Goal: Task Accomplishment & Management: Manage account settings

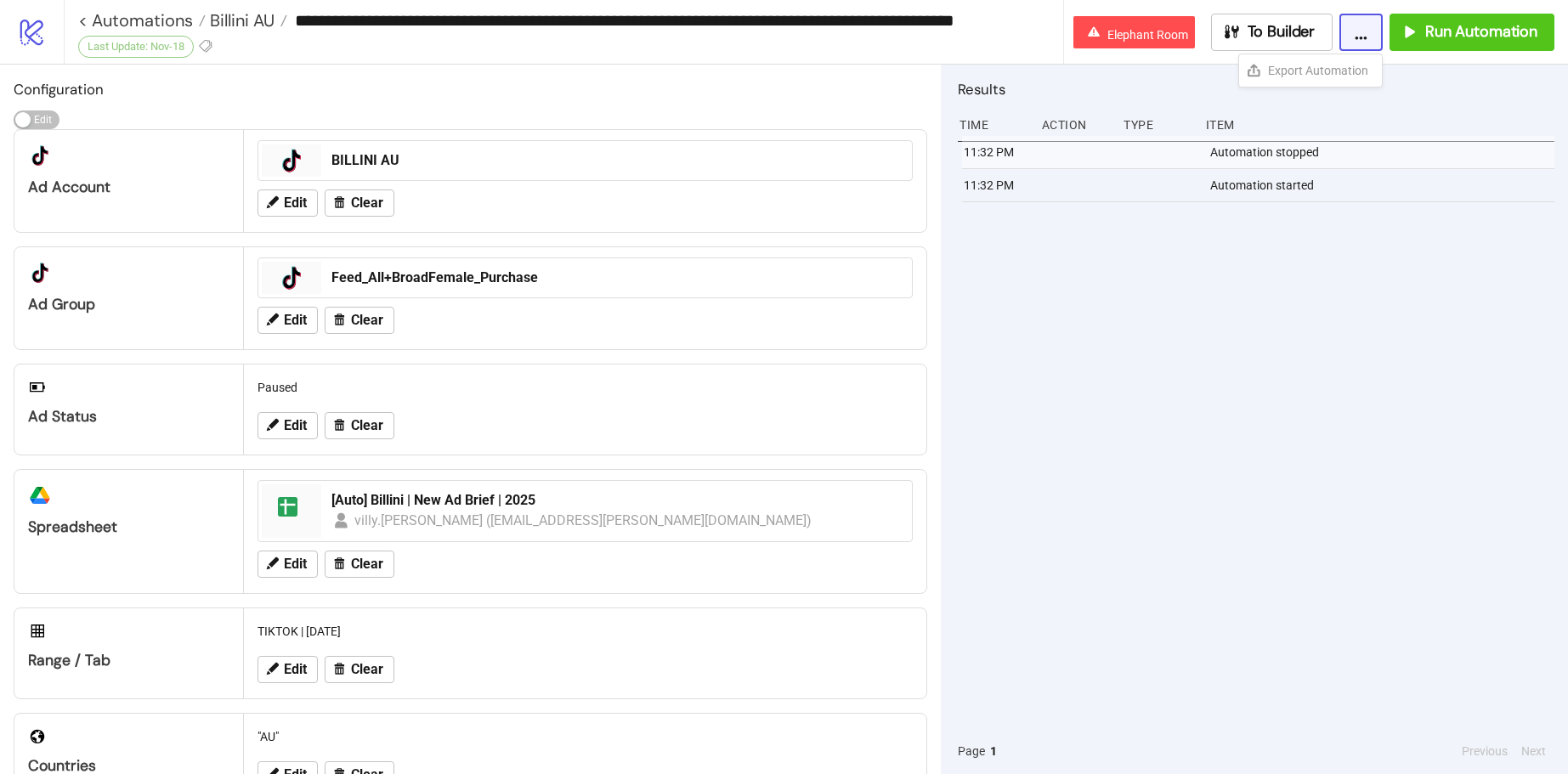
click at [39, 38] on icon "logo/logo-mobile" at bounding box center [31, 31] width 30 height 30
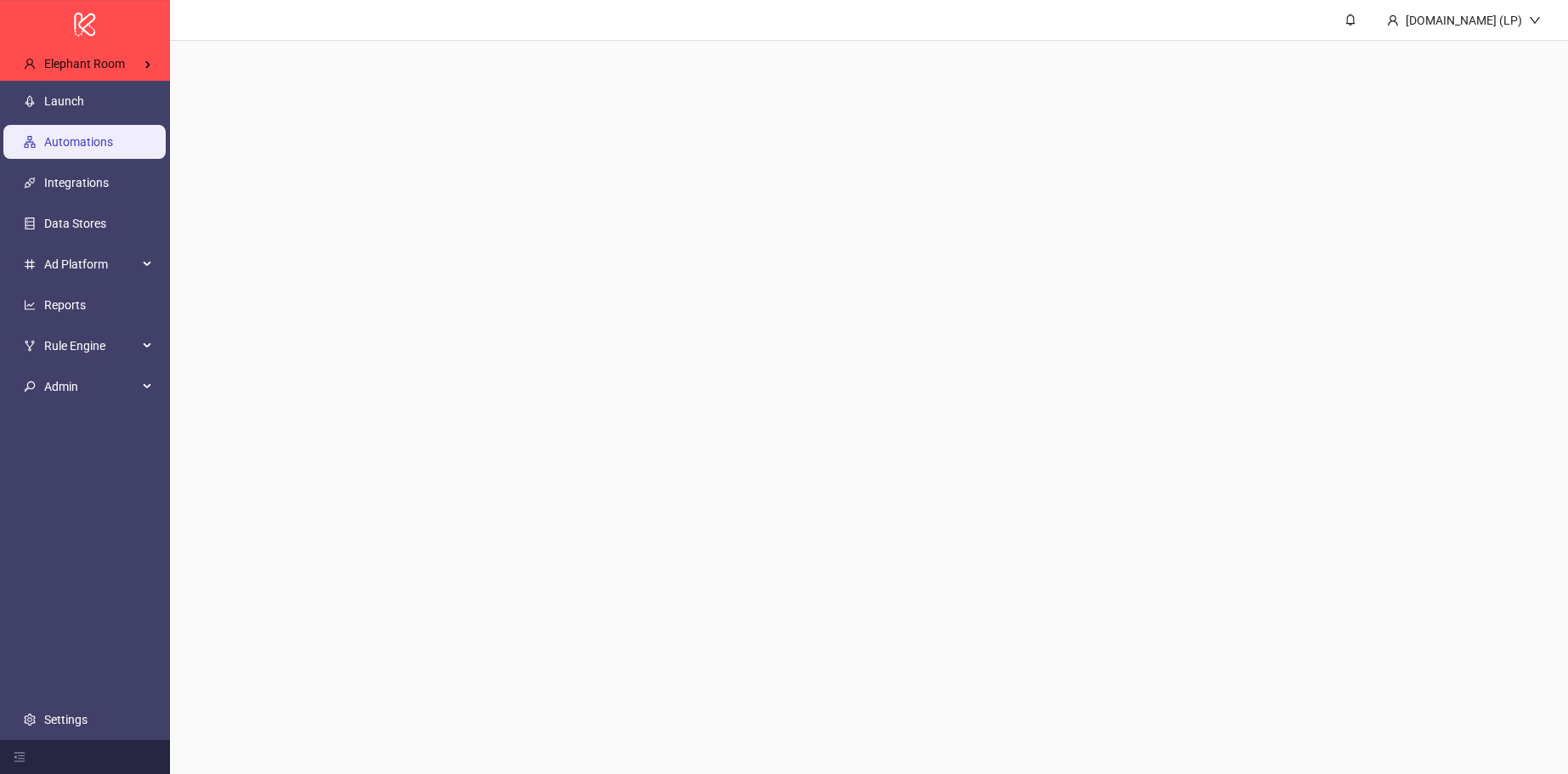
click at [39, 38] on div "logo/logo-mobile" at bounding box center [84, 23] width 170 height 47
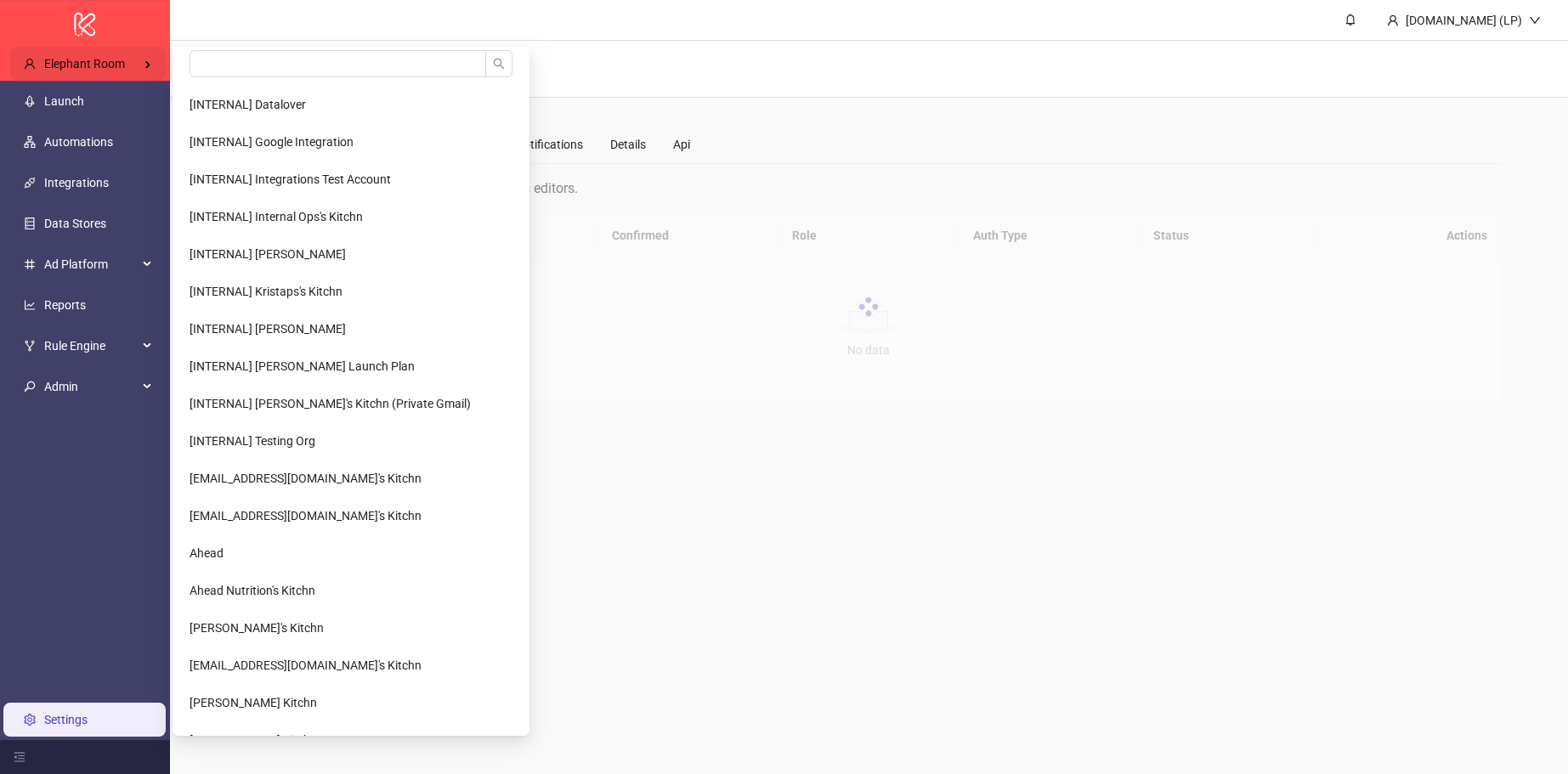
click at [112, 63] on span "Elephant Room" at bounding box center [84, 63] width 81 height 13
click at [207, 59] on input "search" at bounding box center [338, 64] width 297 height 27
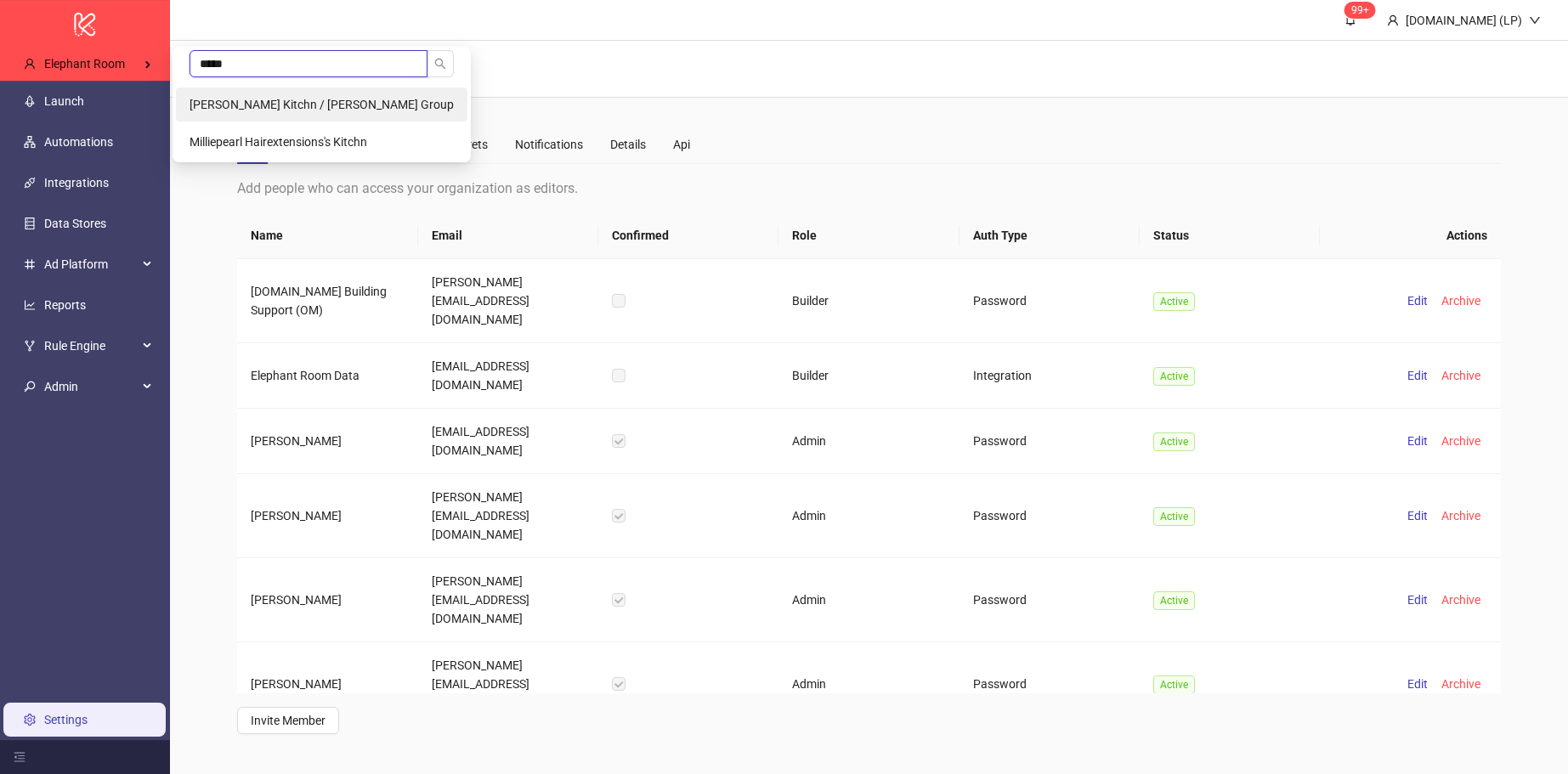
type input "*****"
click at [296, 102] on span "[PERSON_NAME] Kitchn / [PERSON_NAME] Group" at bounding box center [322, 104] width 264 height 13
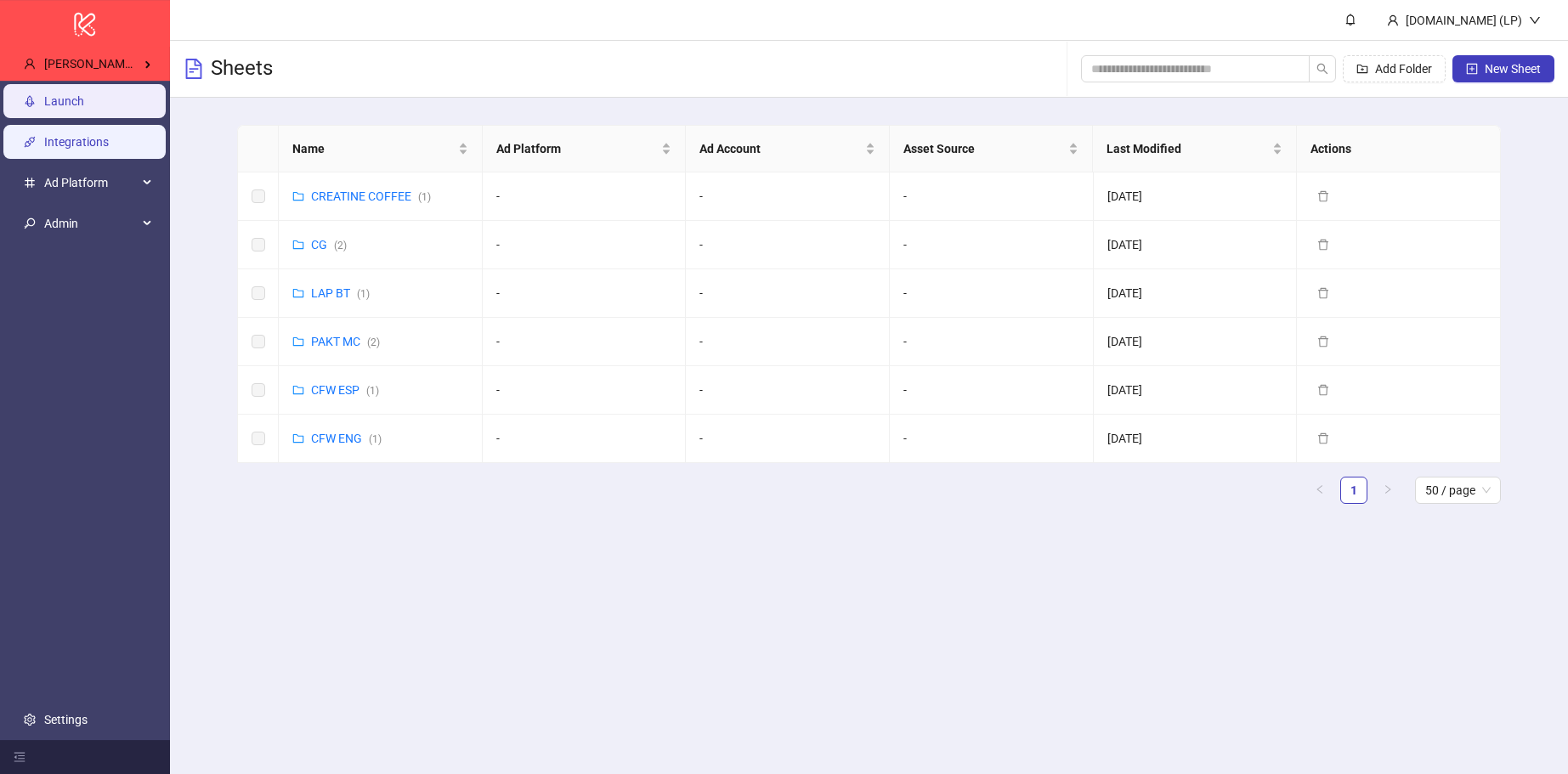
click at [109, 139] on link "Integrations" at bounding box center [76, 141] width 65 height 13
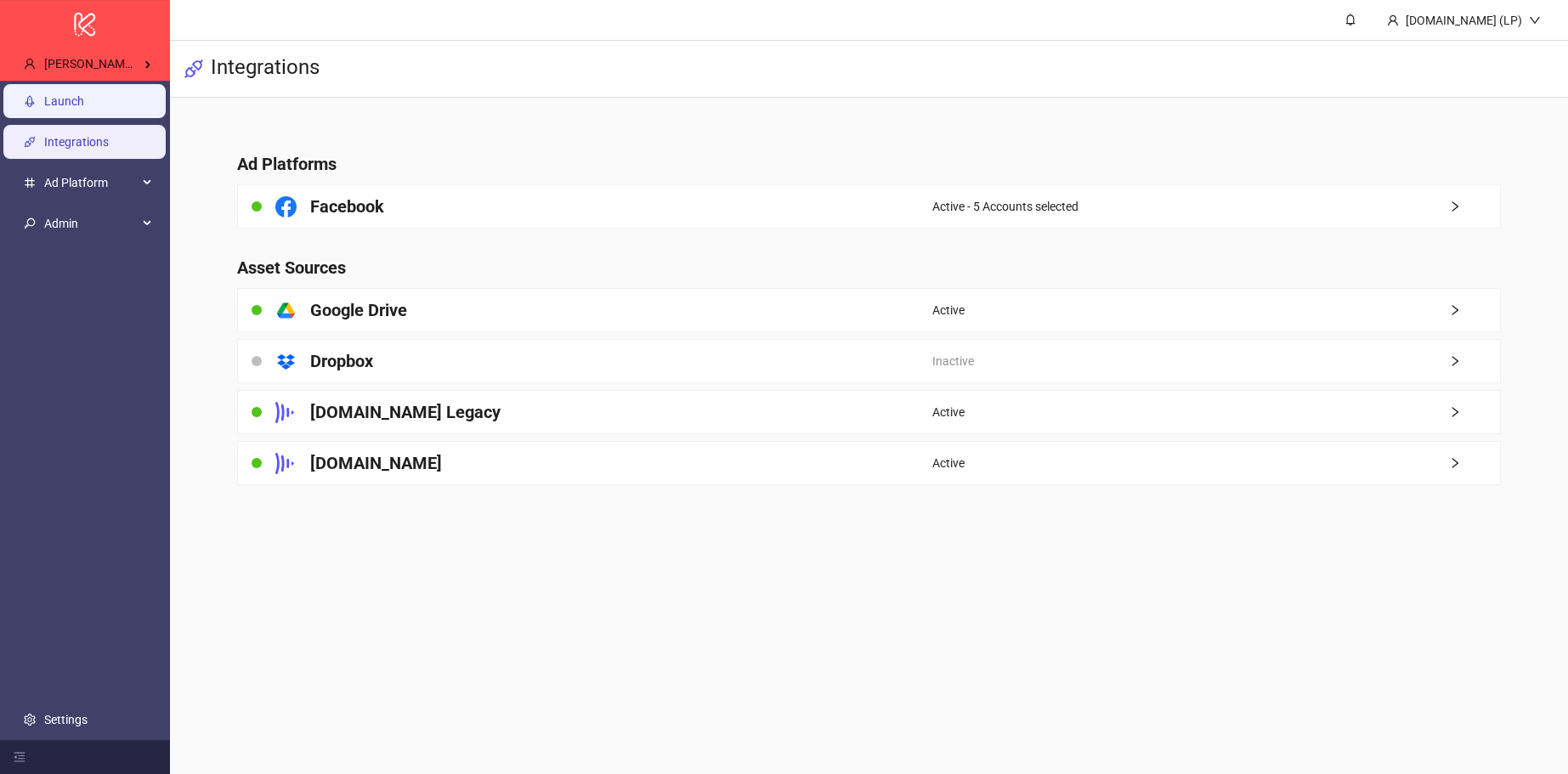
click at [84, 102] on link "Launch" at bounding box center [64, 101] width 40 height 13
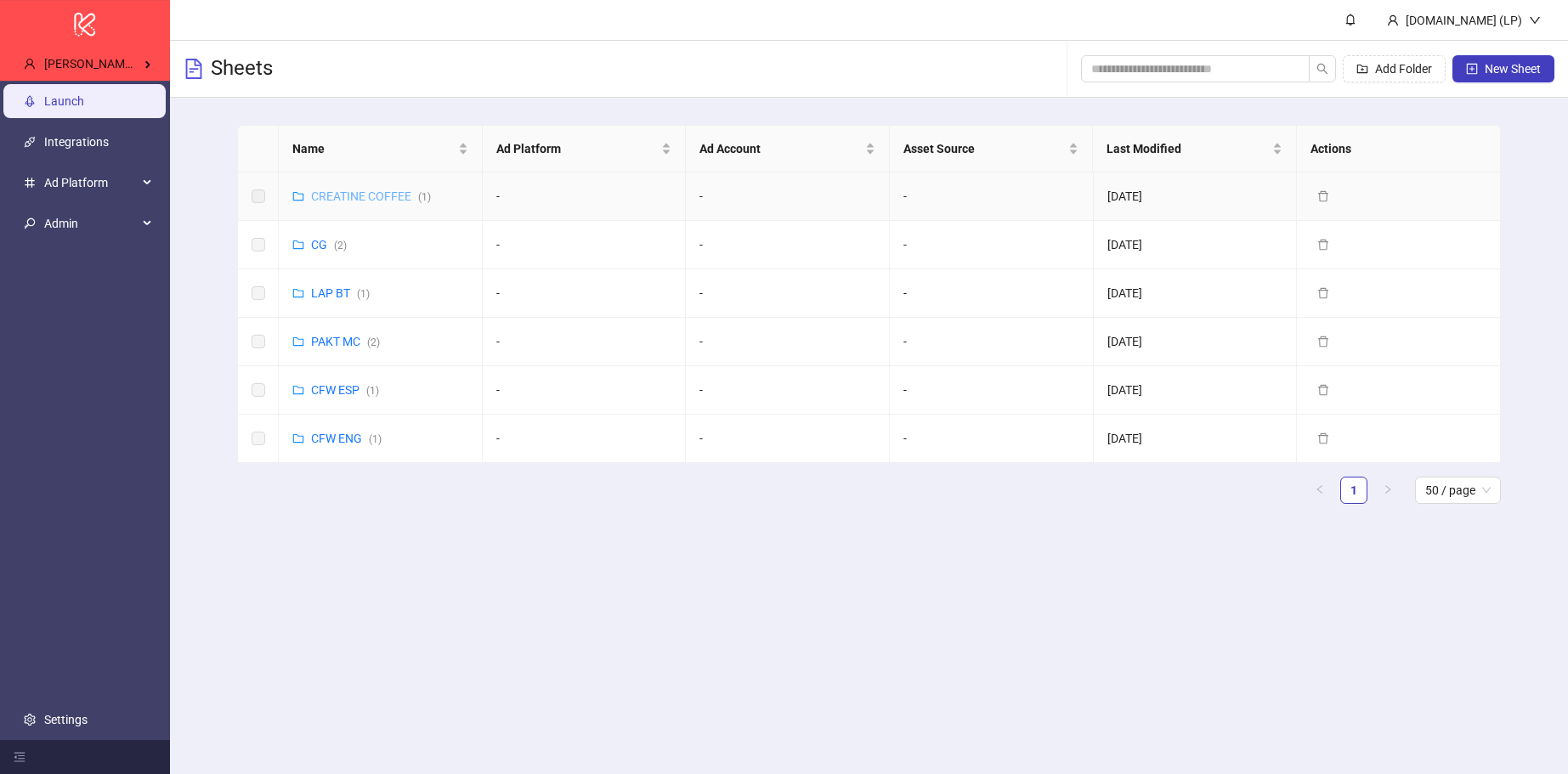
click at [351, 197] on link "CREATINE COFFEE ( 1 )" at bounding box center [370, 196] width 120 height 13
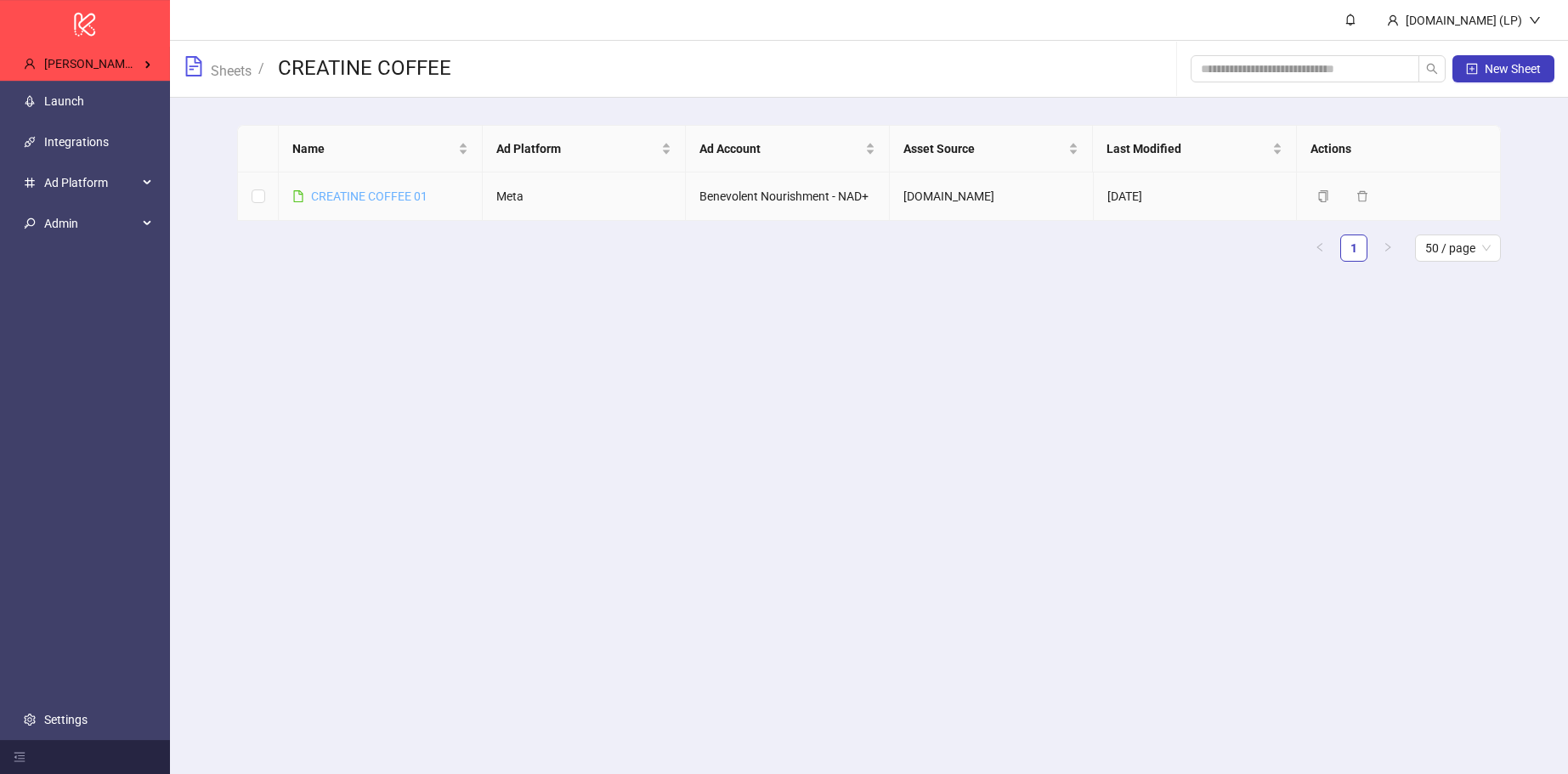
click at [412, 200] on link "CREATINE COFFEE 01" at bounding box center [369, 196] width 117 height 13
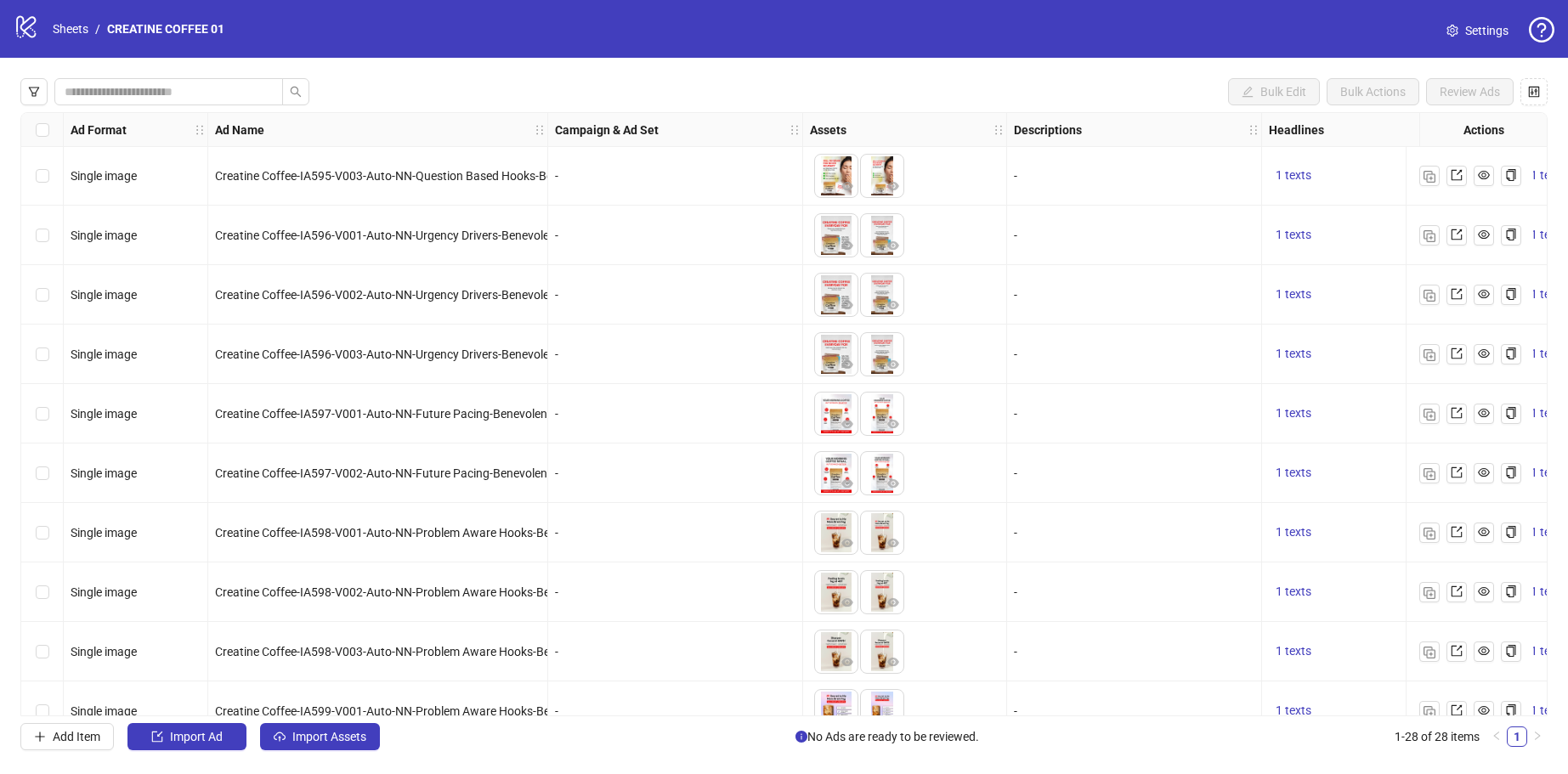
scroll to position [1104, 0]
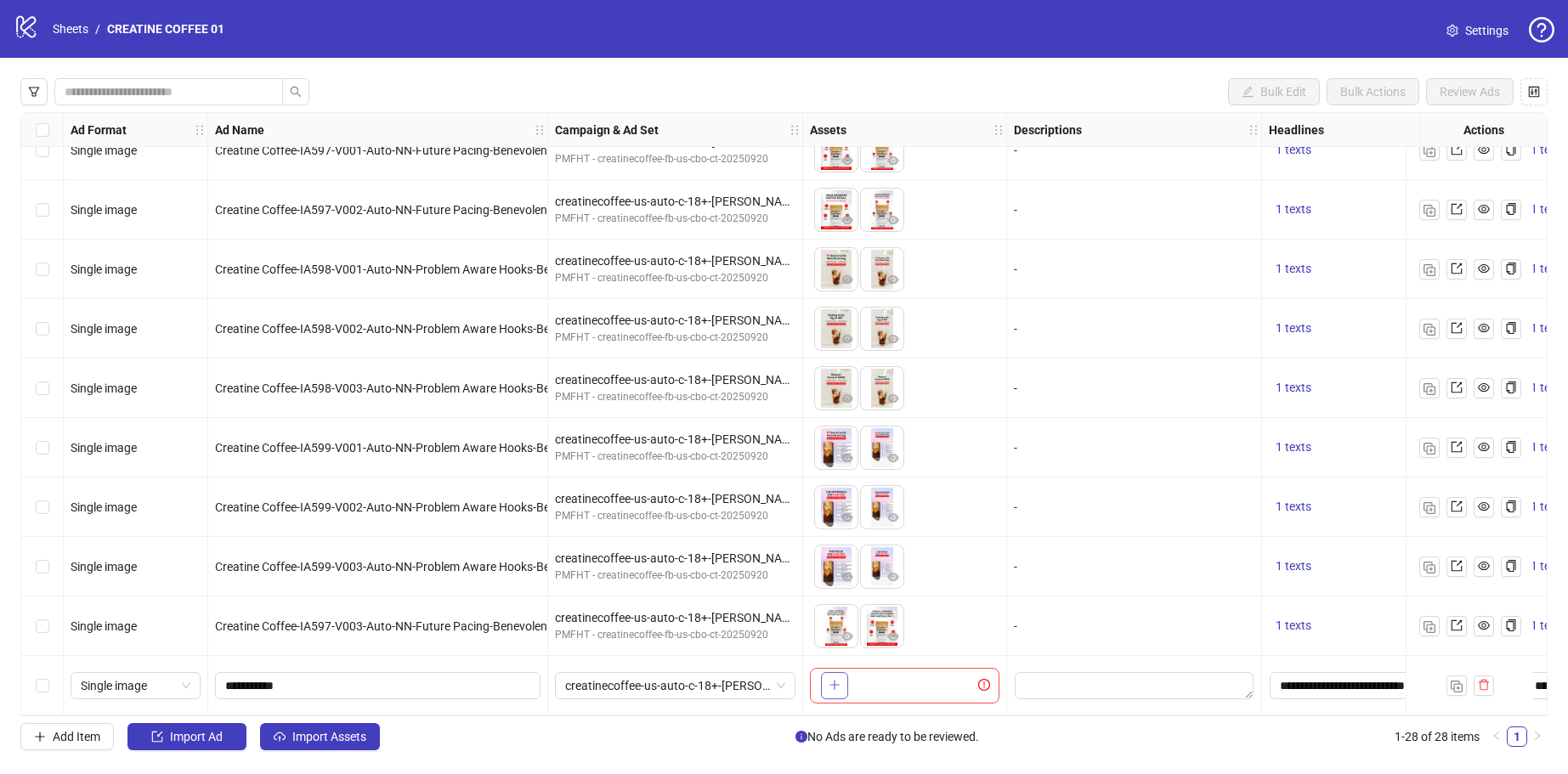
click at [821, 680] on button "button" at bounding box center [834, 686] width 27 height 27
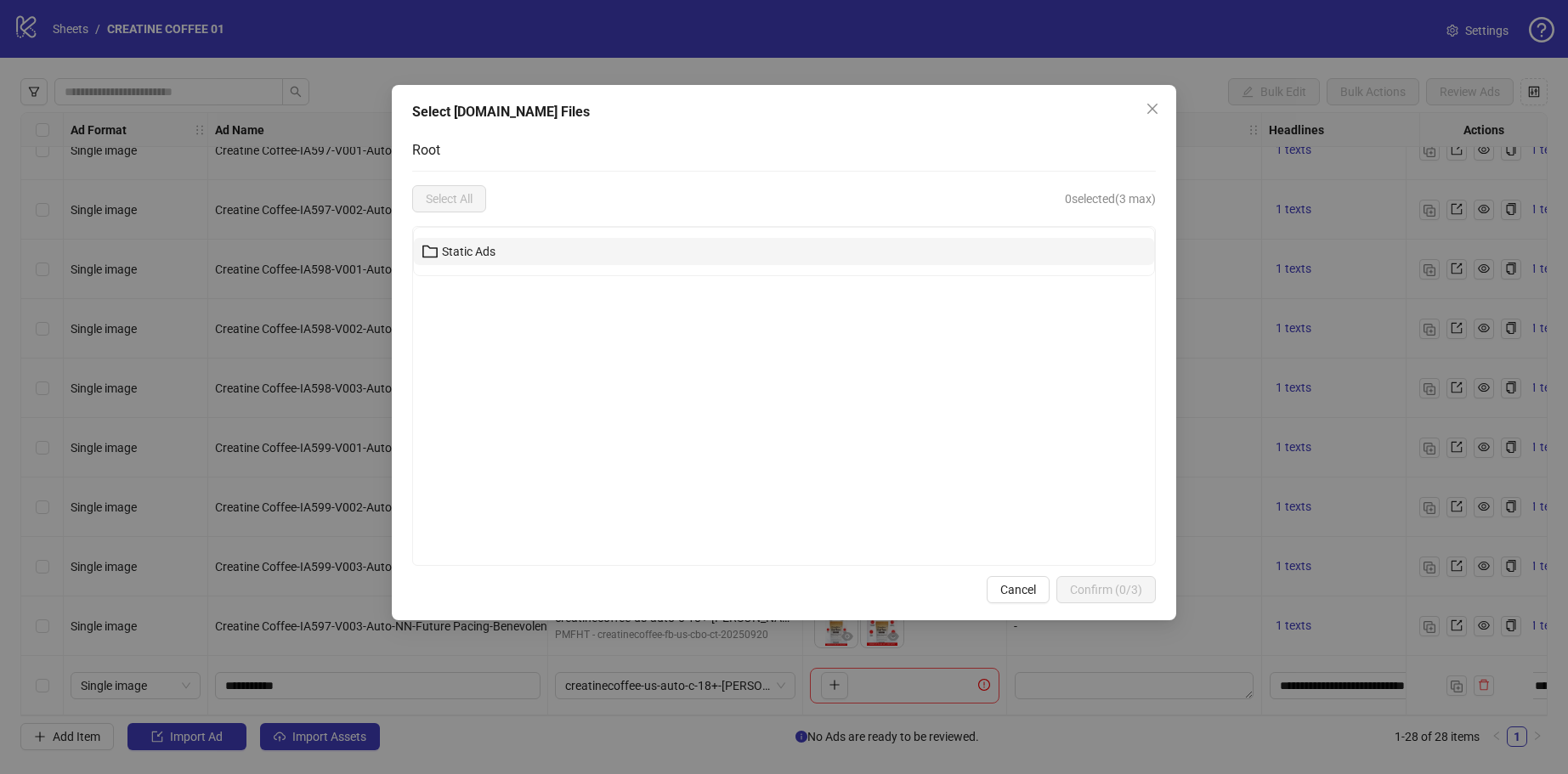
click at [674, 258] on button "Static Ads" at bounding box center [784, 252] width 740 height 27
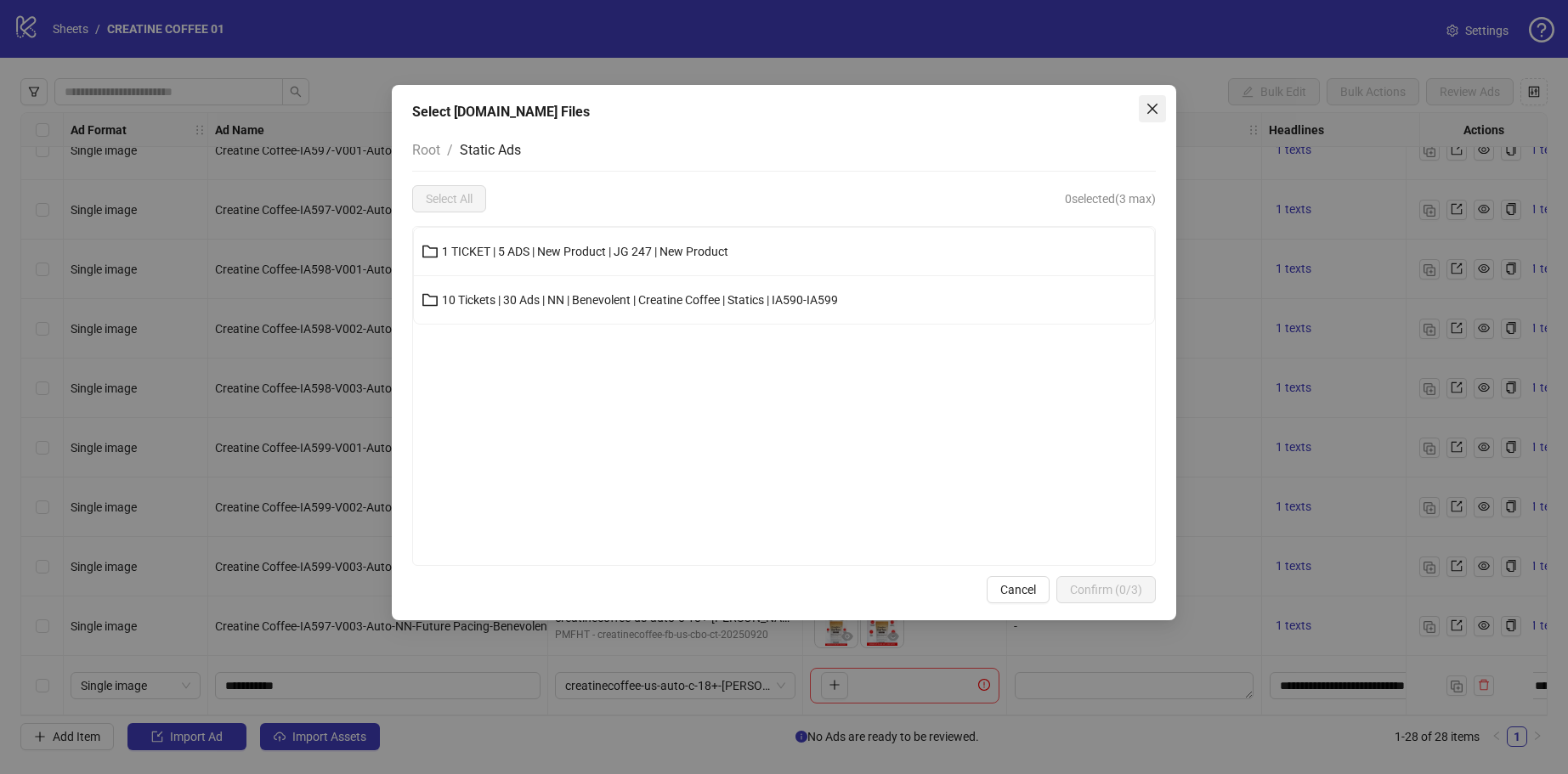
click at [1159, 111] on span "Close" at bounding box center [1152, 108] width 27 height 13
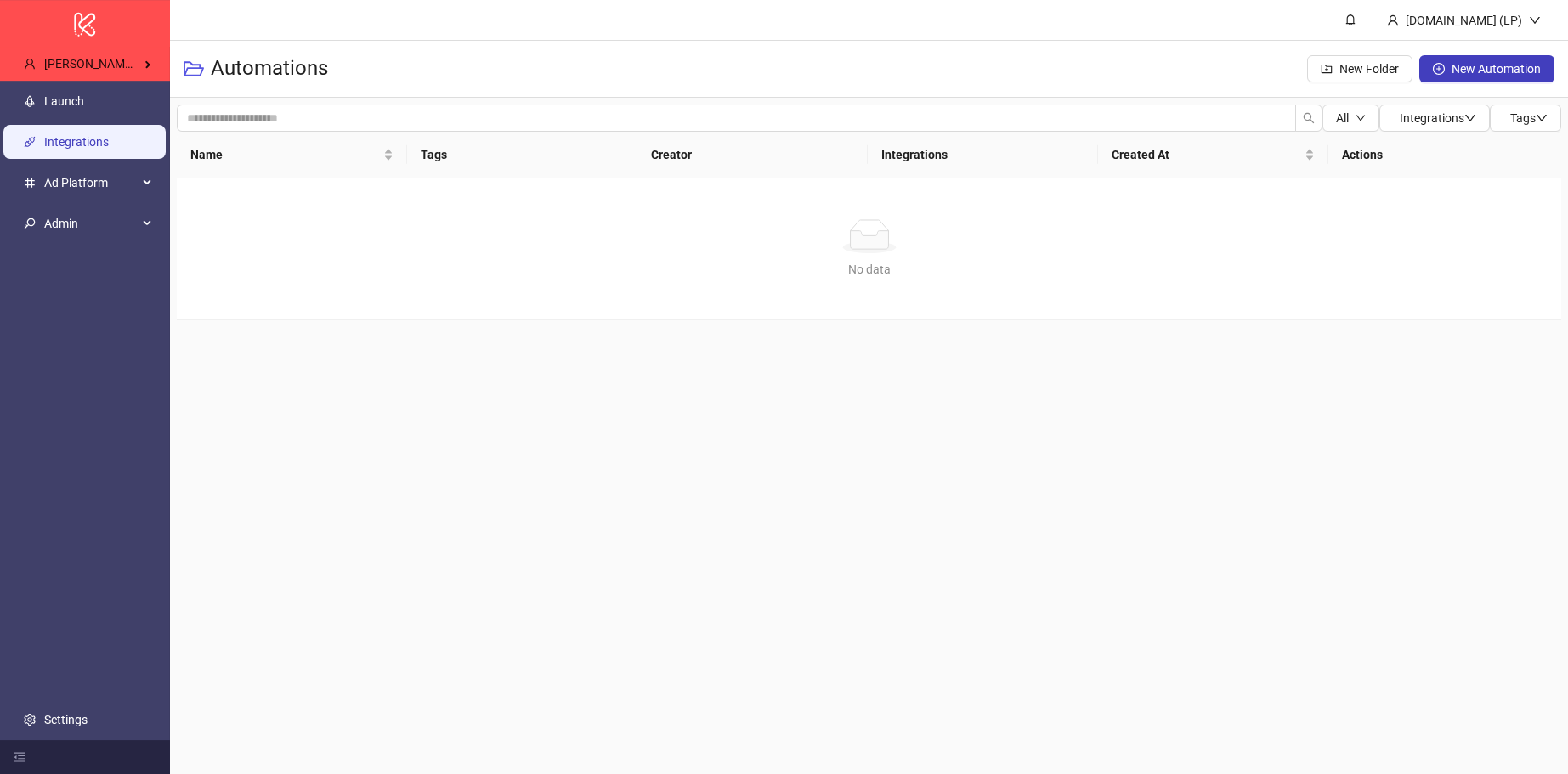
click at [107, 135] on link "Integrations" at bounding box center [76, 141] width 65 height 13
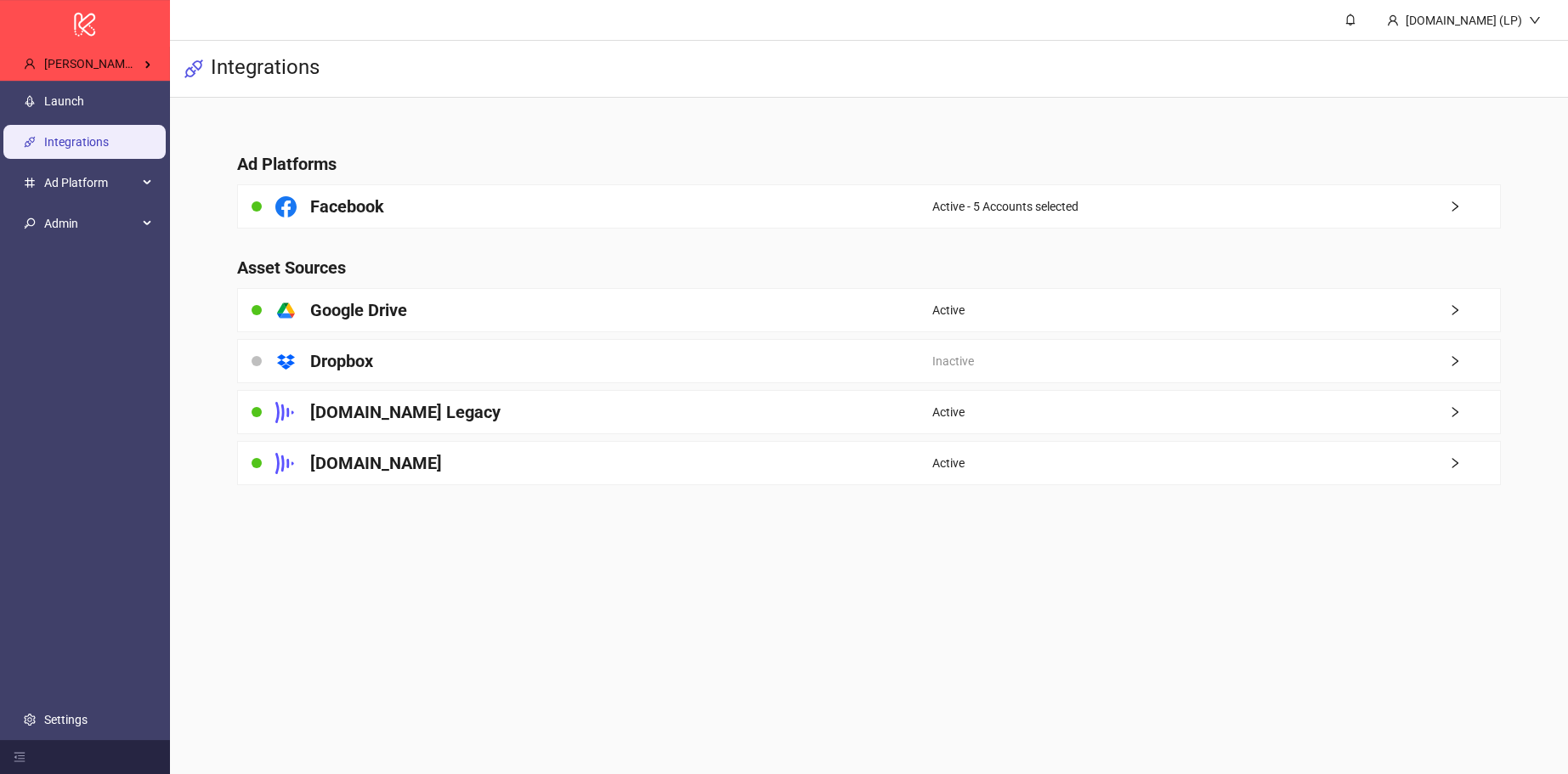
click at [49, 135] on link "Integrations" at bounding box center [76, 141] width 65 height 13
click at [79, 108] on link "Launch" at bounding box center [64, 101] width 40 height 13
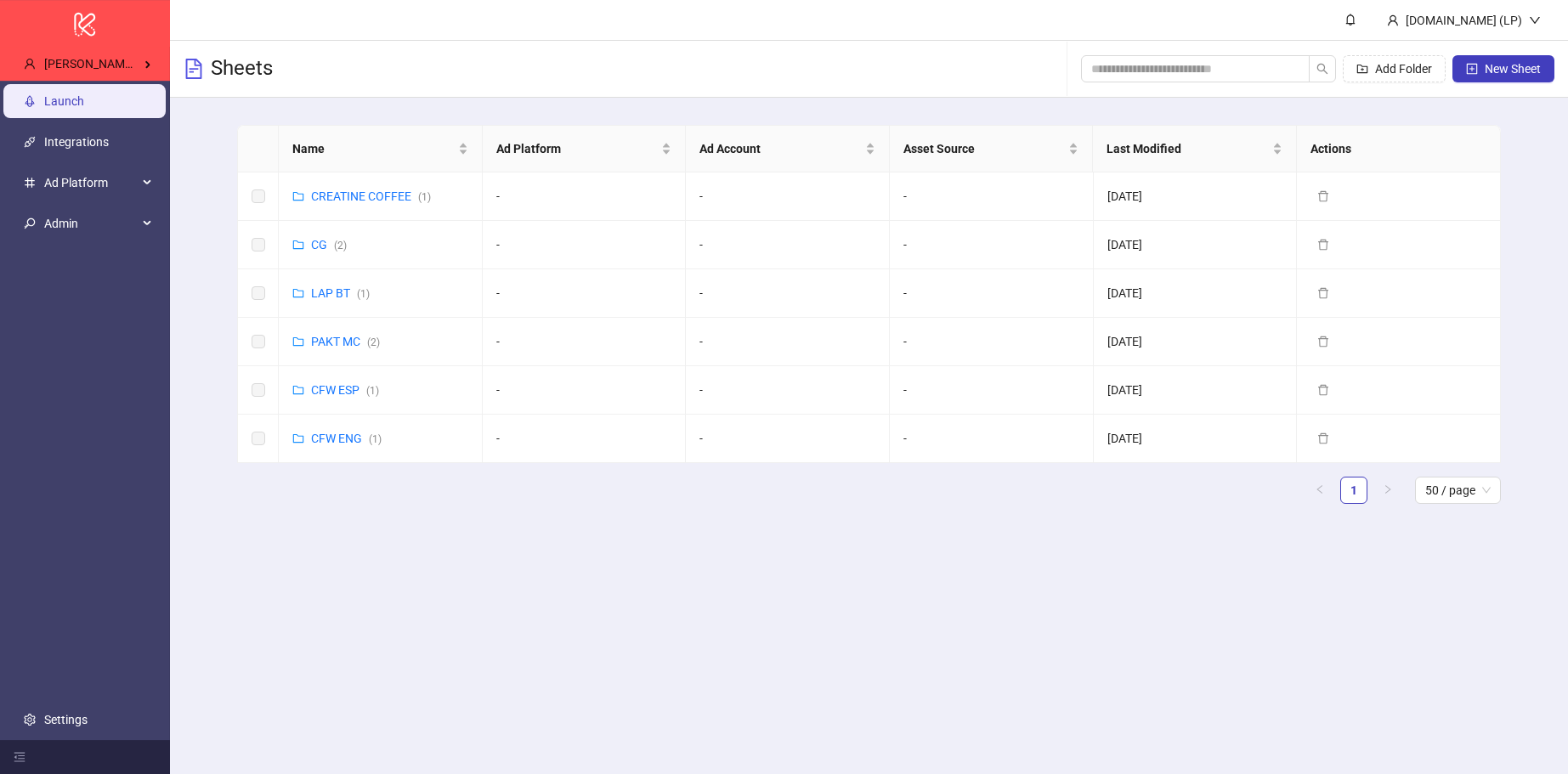
click at [84, 101] on link "Launch" at bounding box center [64, 101] width 40 height 13
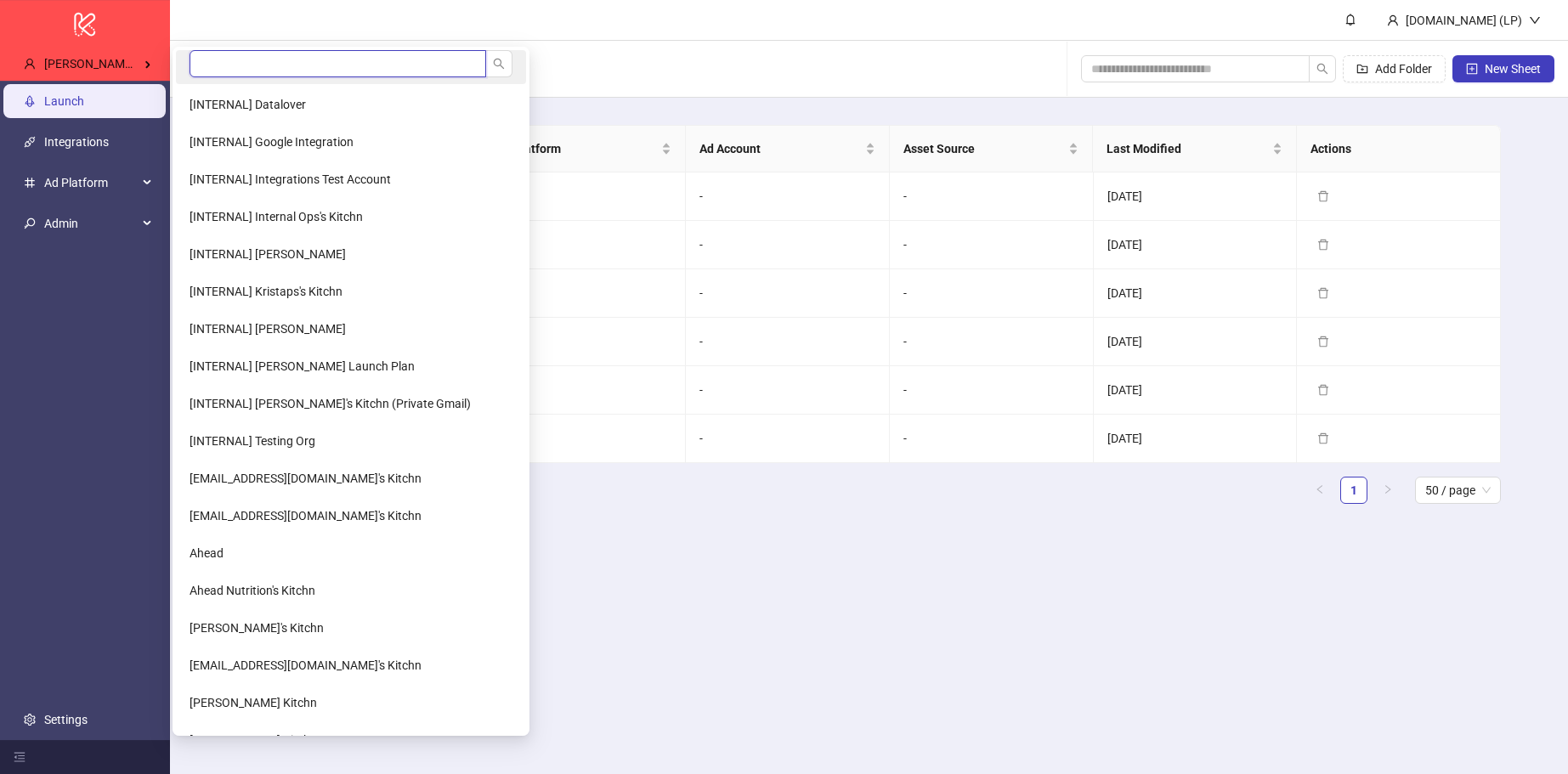
click at [212, 52] on input "search" at bounding box center [338, 64] width 297 height 27
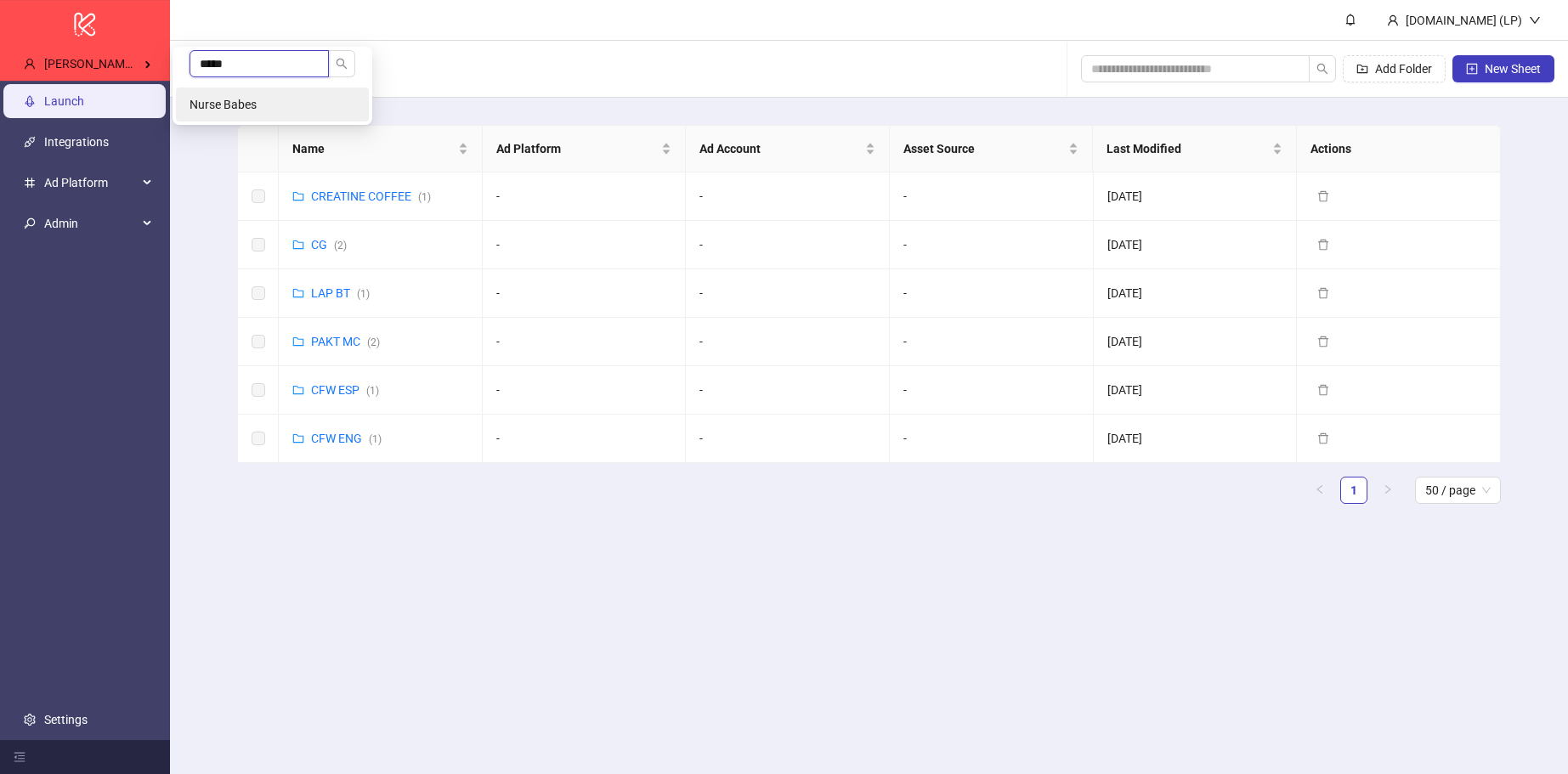
type input "*****"
click at [218, 96] on li "Nurse Babes" at bounding box center [272, 104] width 193 height 34
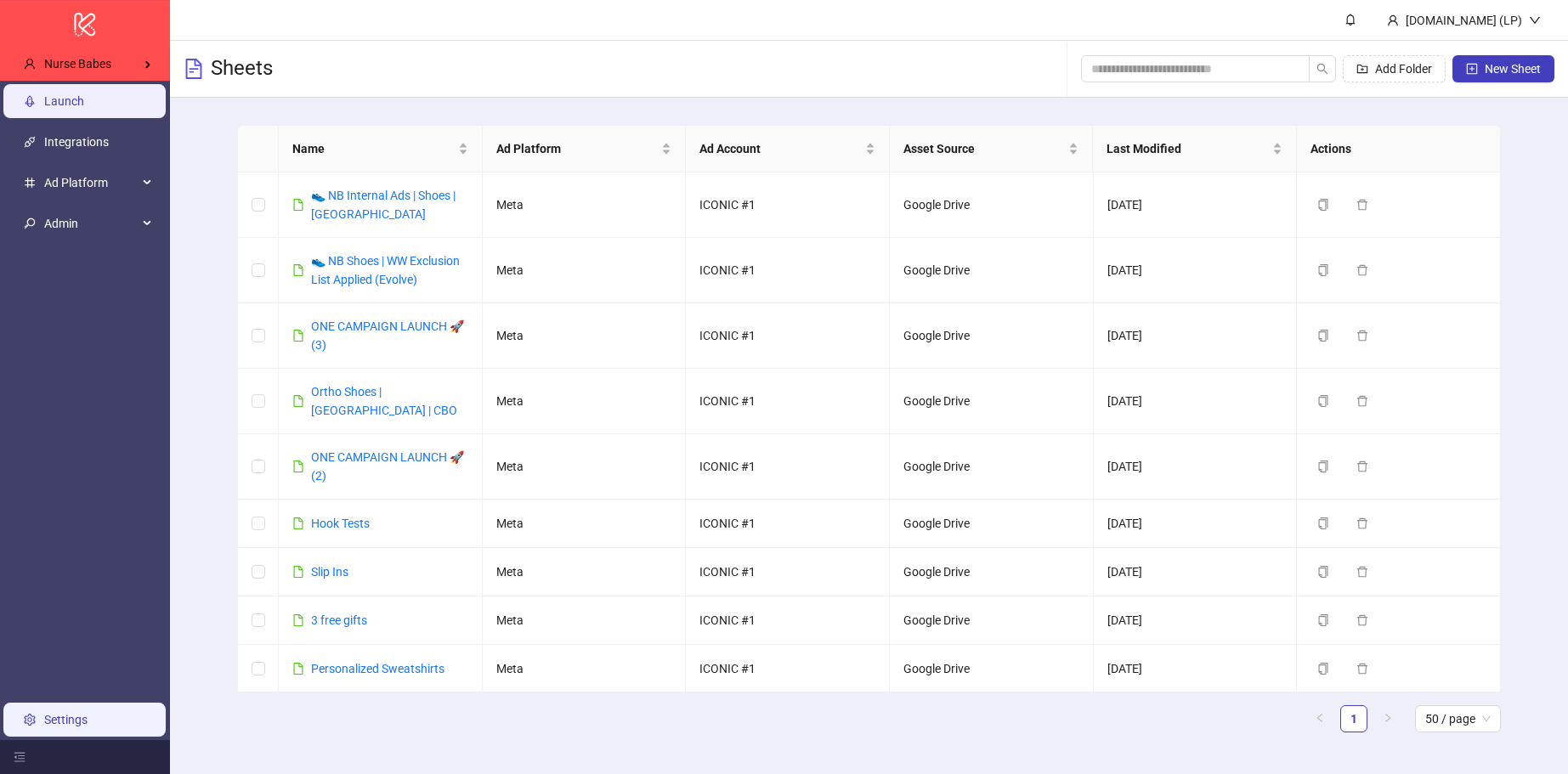
click at [70, 722] on link "Settings" at bounding box center [66, 719] width 43 height 13
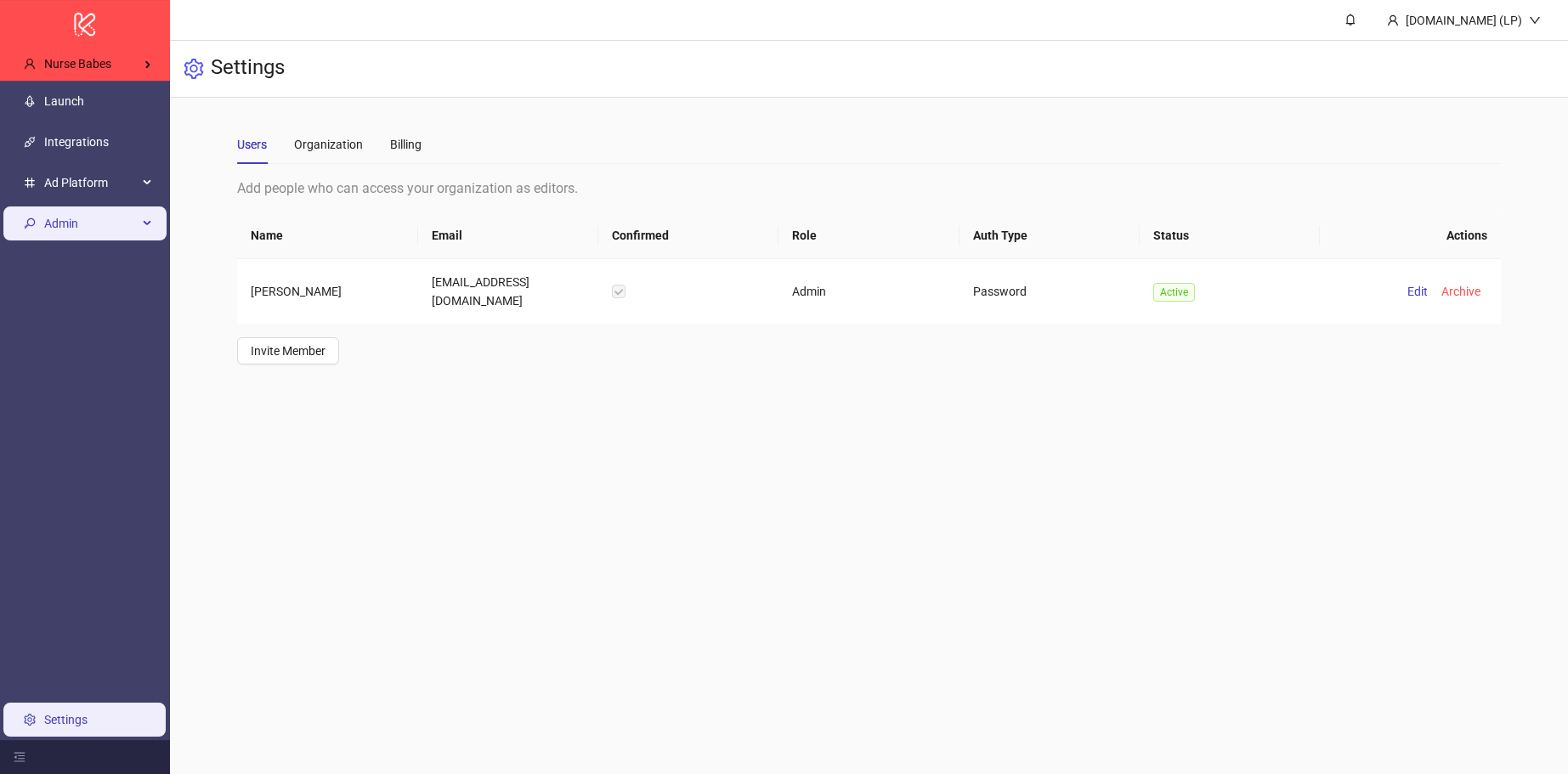
click at [102, 222] on span "Admin" at bounding box center [91, 224] width 93 height 34
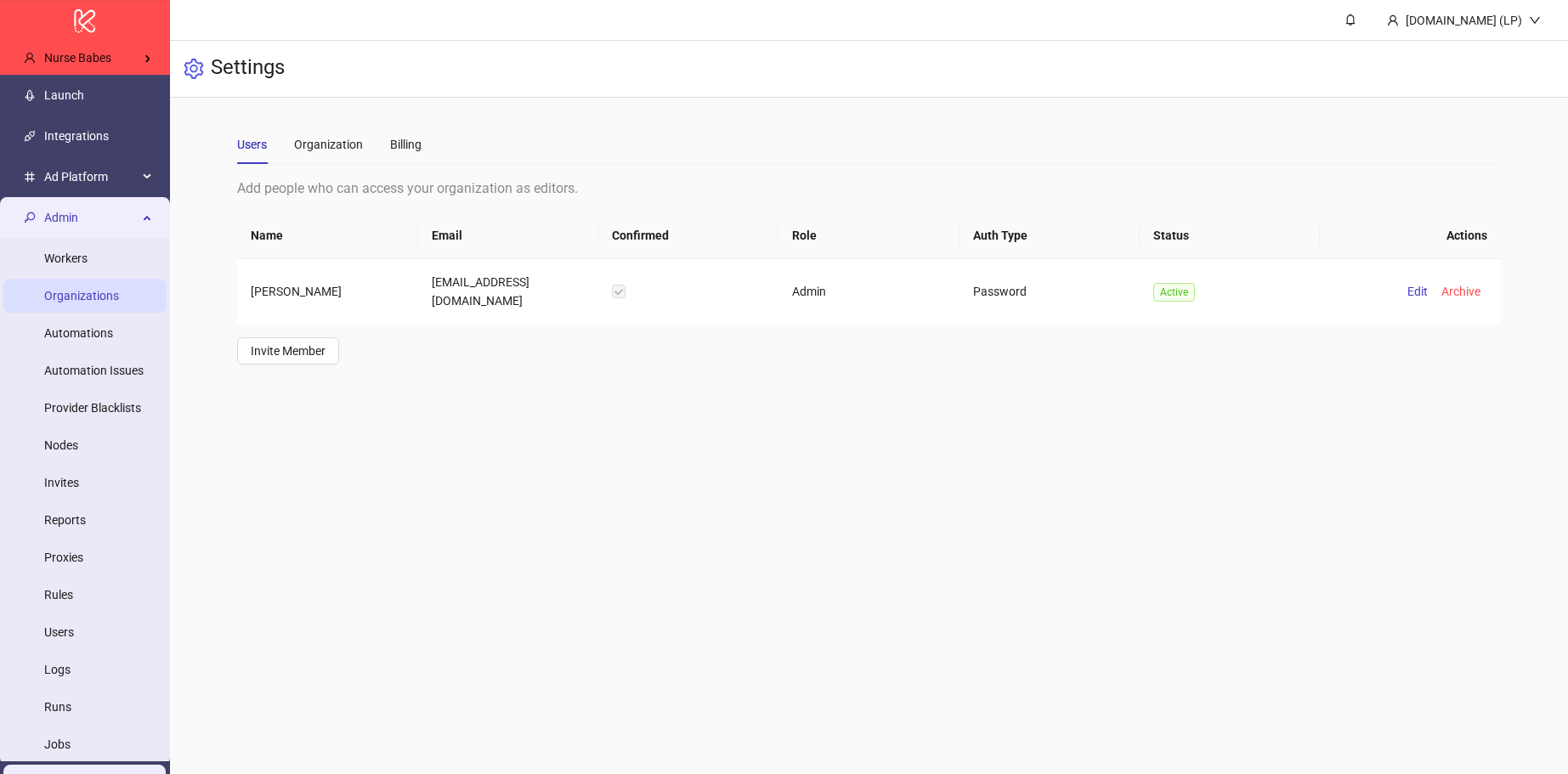
click at [102, 303] on link "Organizations" at bounding box center [81, 296] width 75 height 13
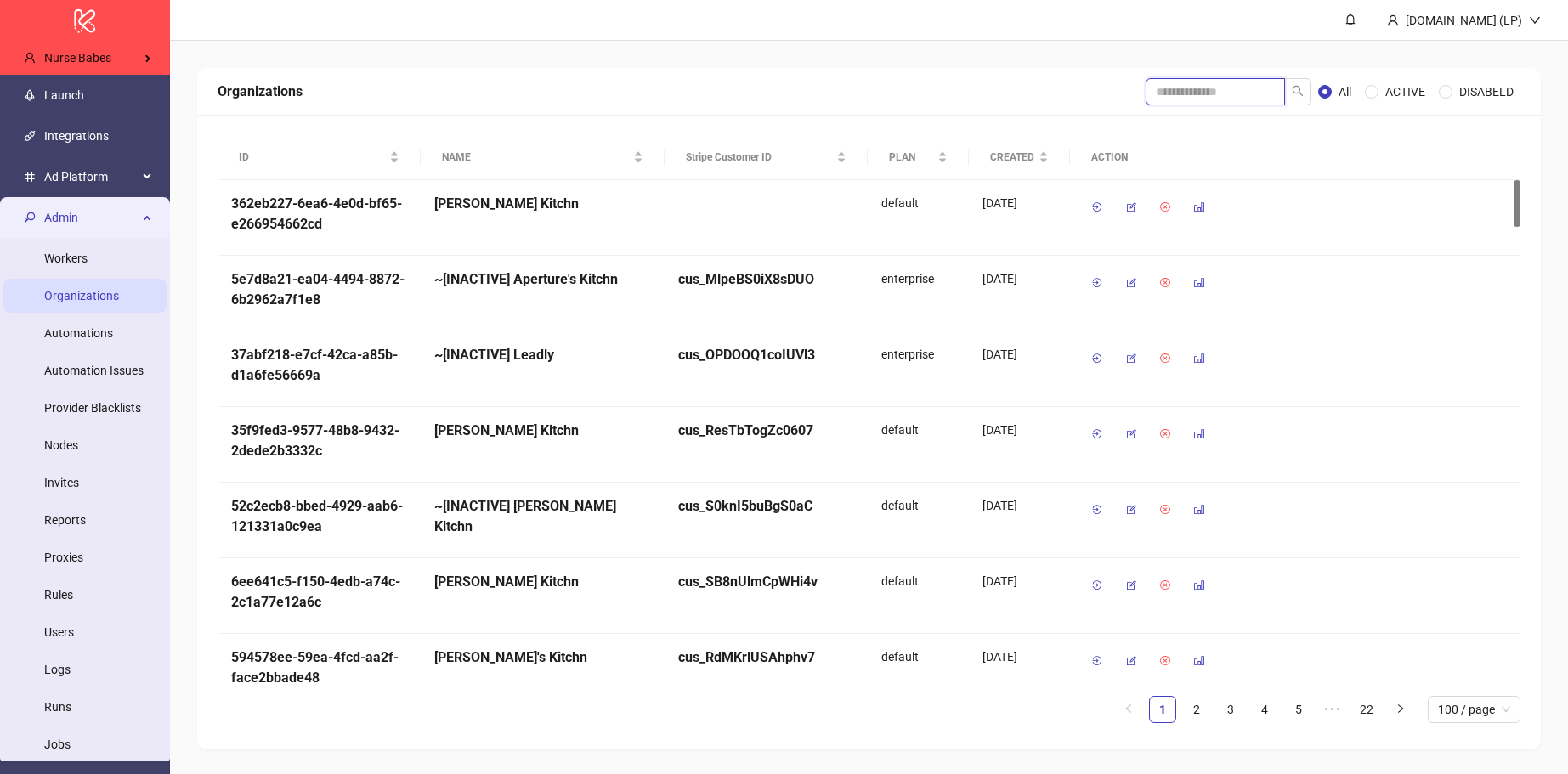
click at [1237, 94] on input "search" at bounding box center [1215, 92] width 139 height 27
type input "*"
type input "*****"
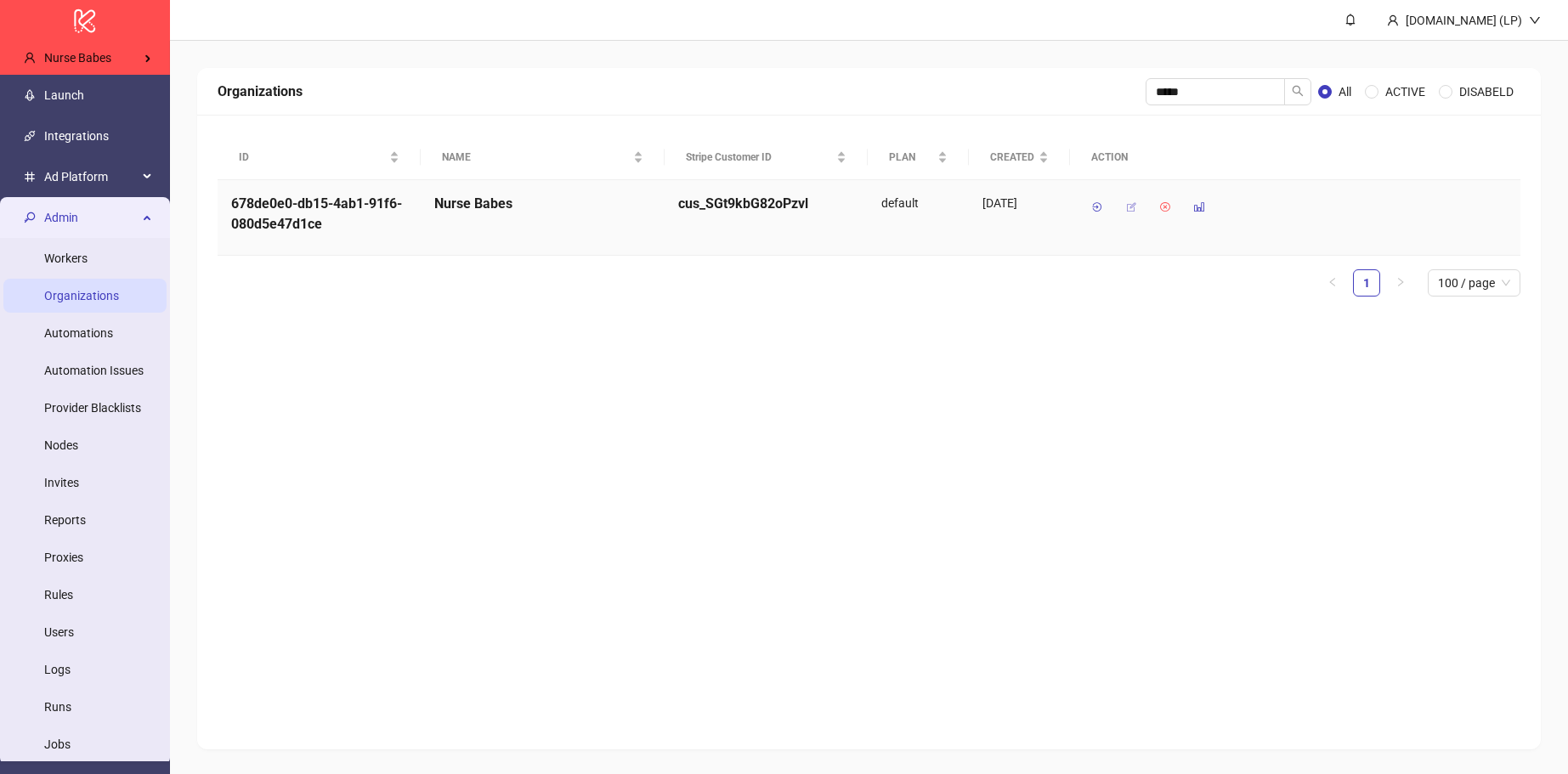
click at [1136, 210] on icon "button" at bounding box center [1130, 207] width 12 height 12
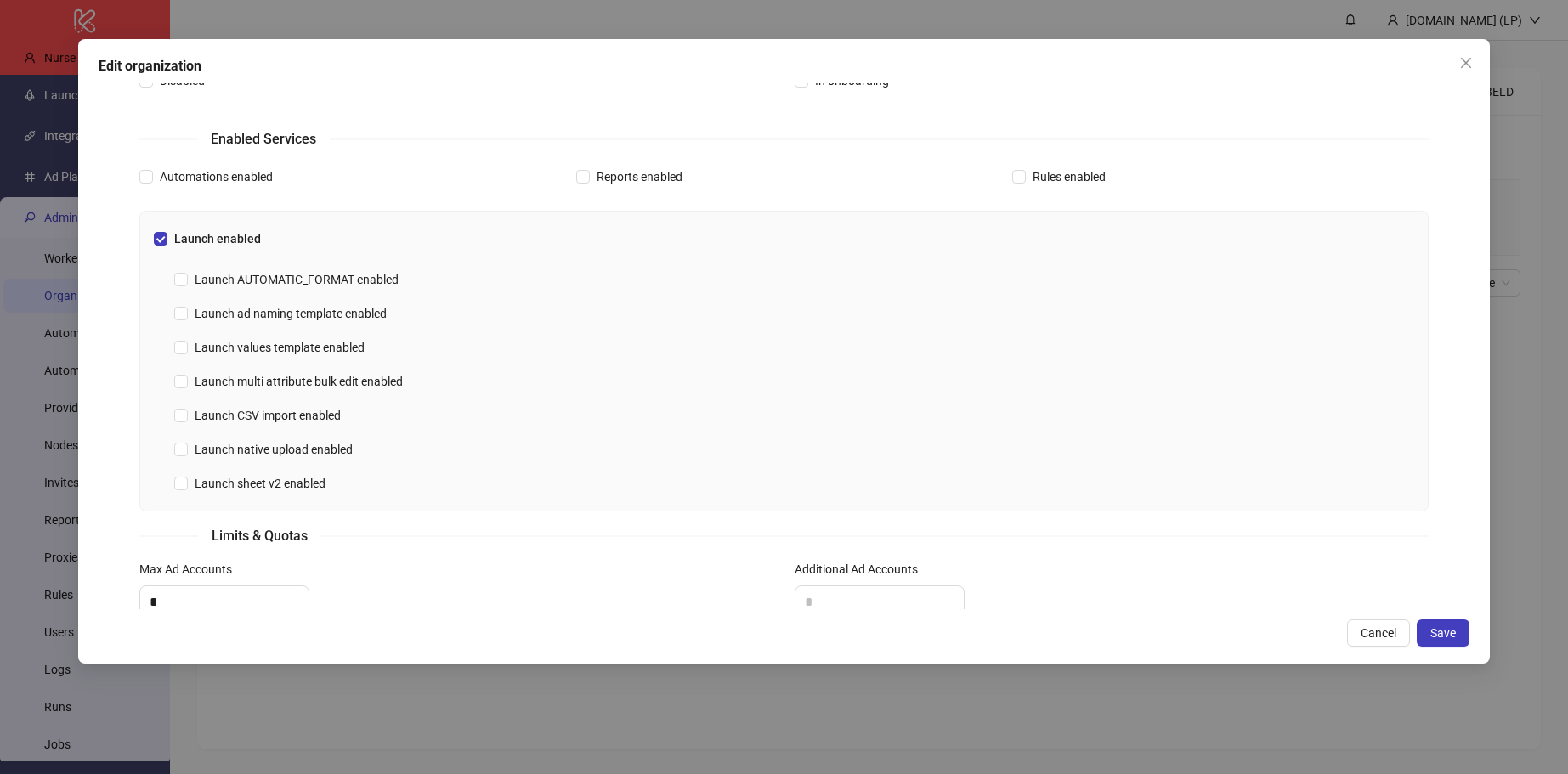
scroll to position [262, 0]
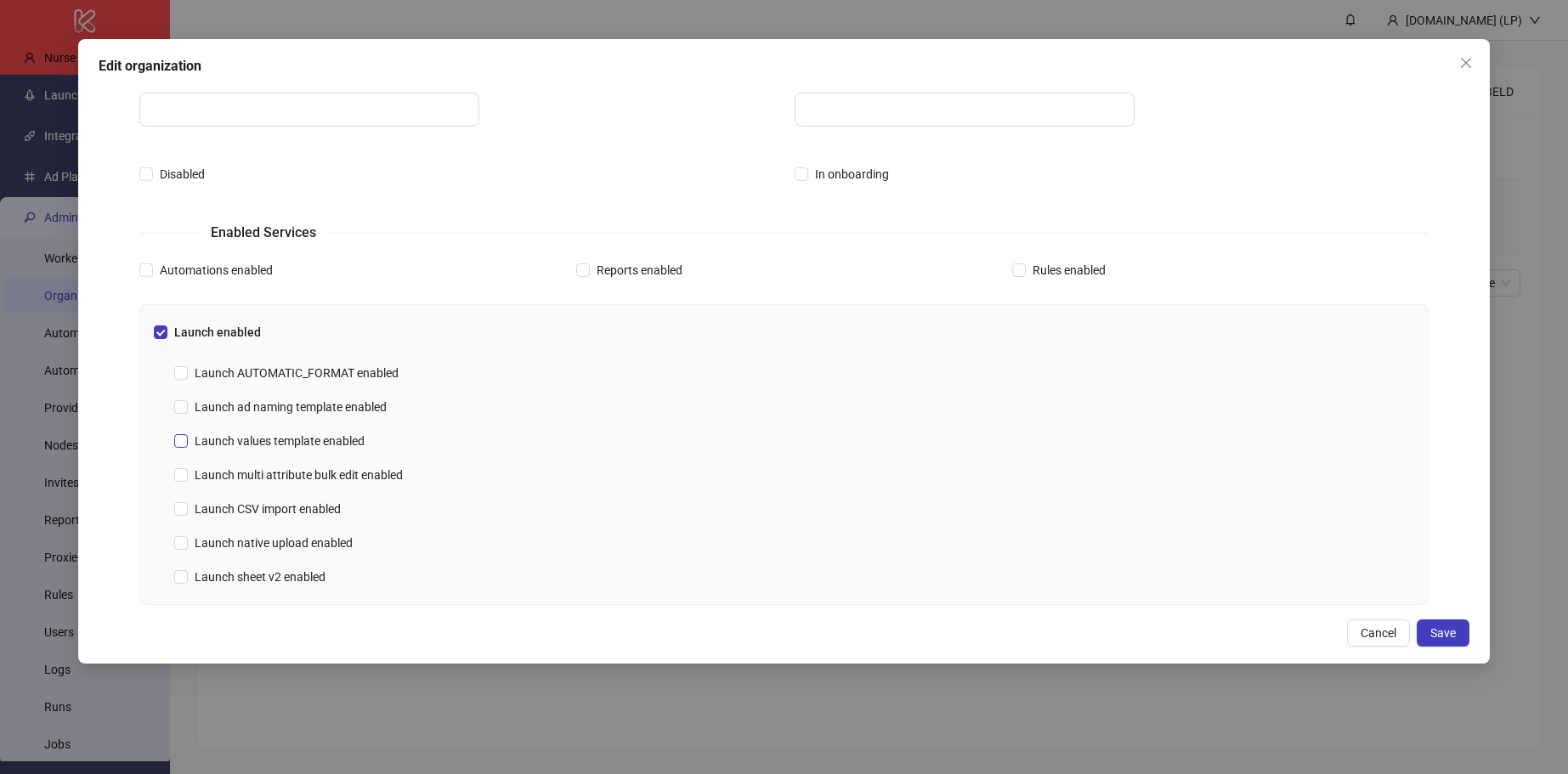
click at [189, 439] on span "Launch values template enabled" at bounding box center [279, 440] width 183 height 19
click at [1450, 633] on span "Save" at bounding box center [1442, 633] width 25 height 13
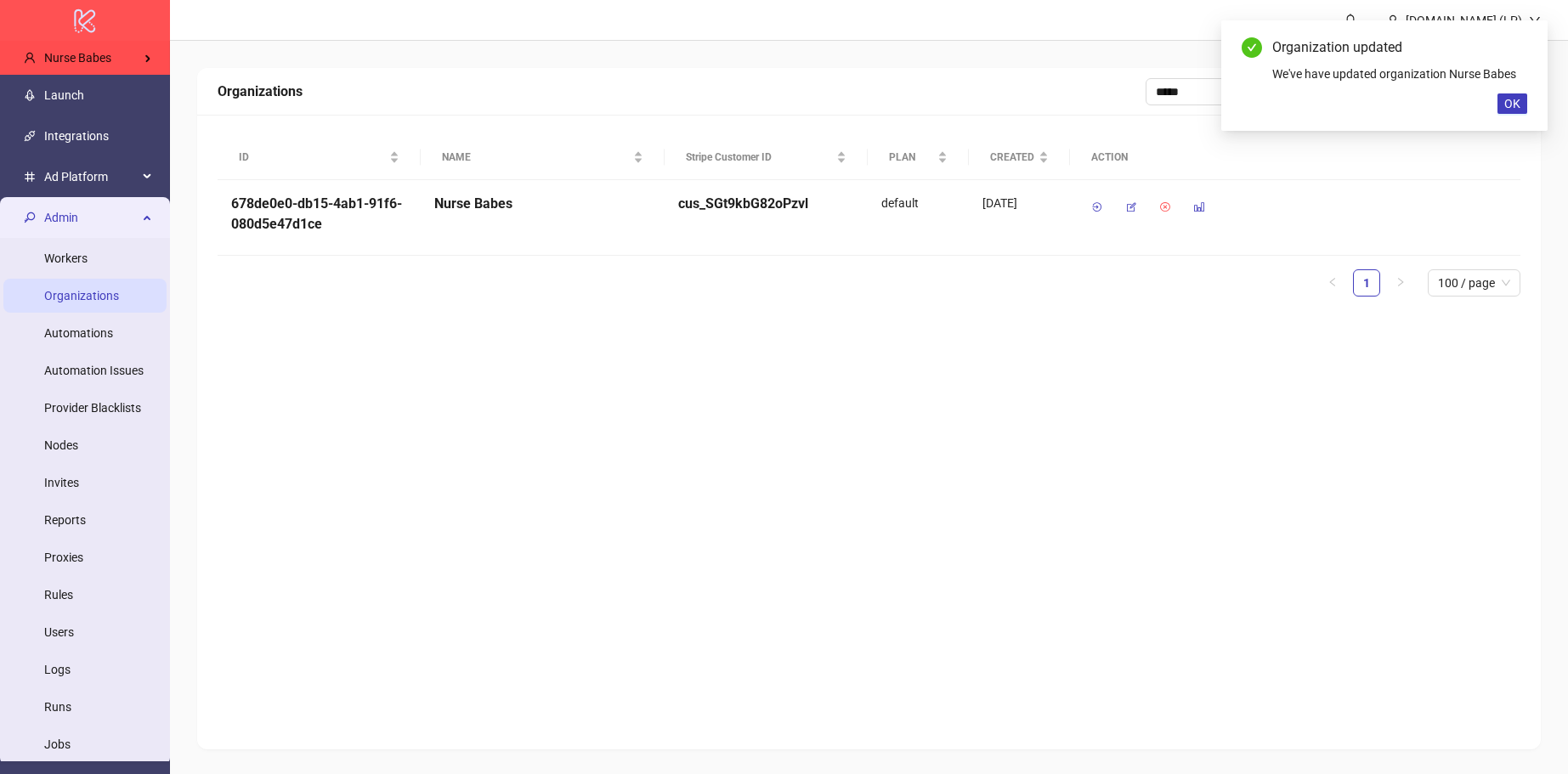
drag, startPoint x: 81, startPoint y: 206, endPoint x: 17, endPoint y: 37, distance: 180.7
click at [78, 203] on span "Admin" at bounding box center [91, 218] width 93 height 34
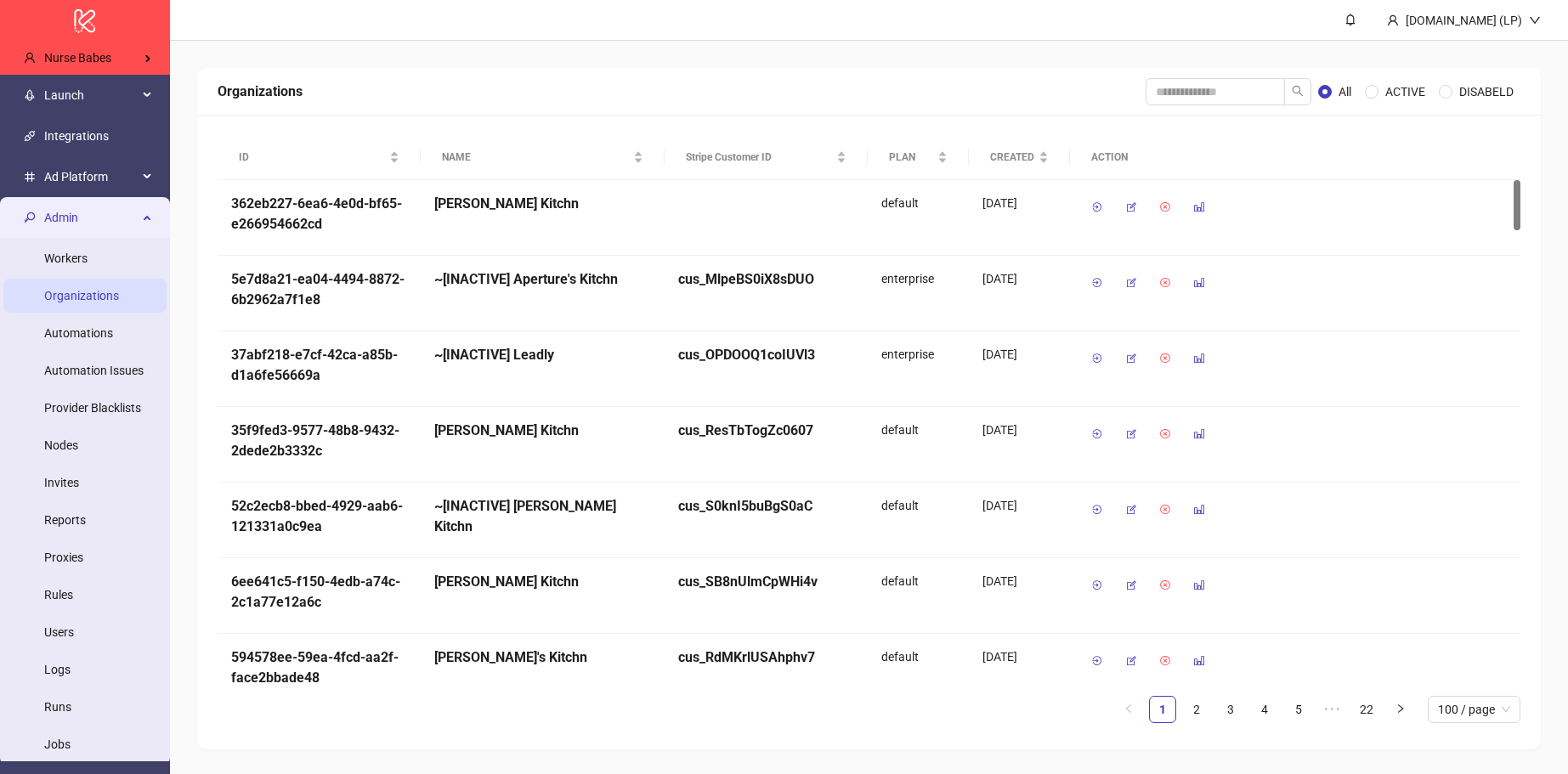
click at [69, 221] on span "Admin" at bounding box center [91, 218] width 93 height 34
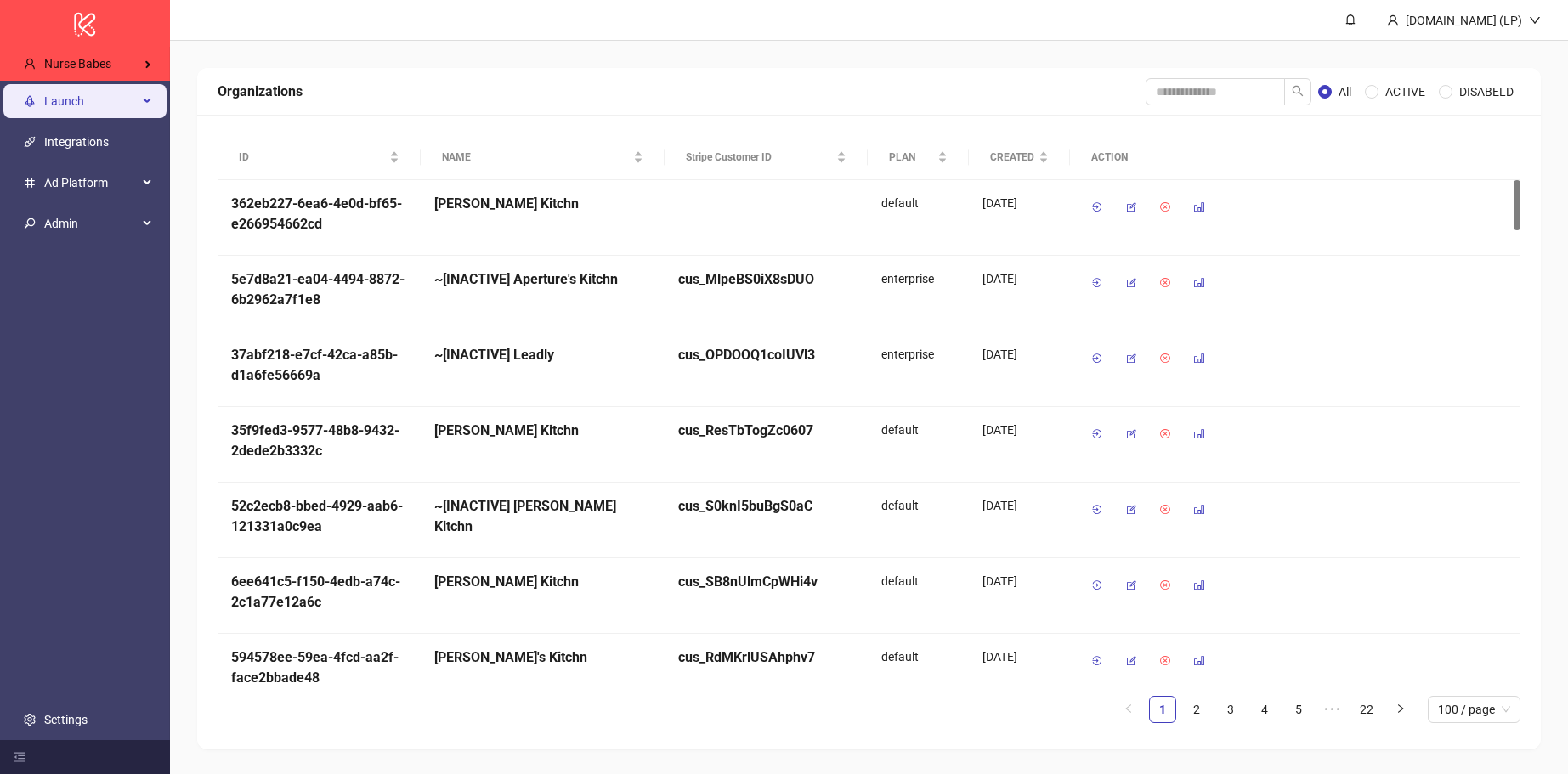
click at [116, 117] on span "Launch" at bounding box center [91, 102] width 93 height 34
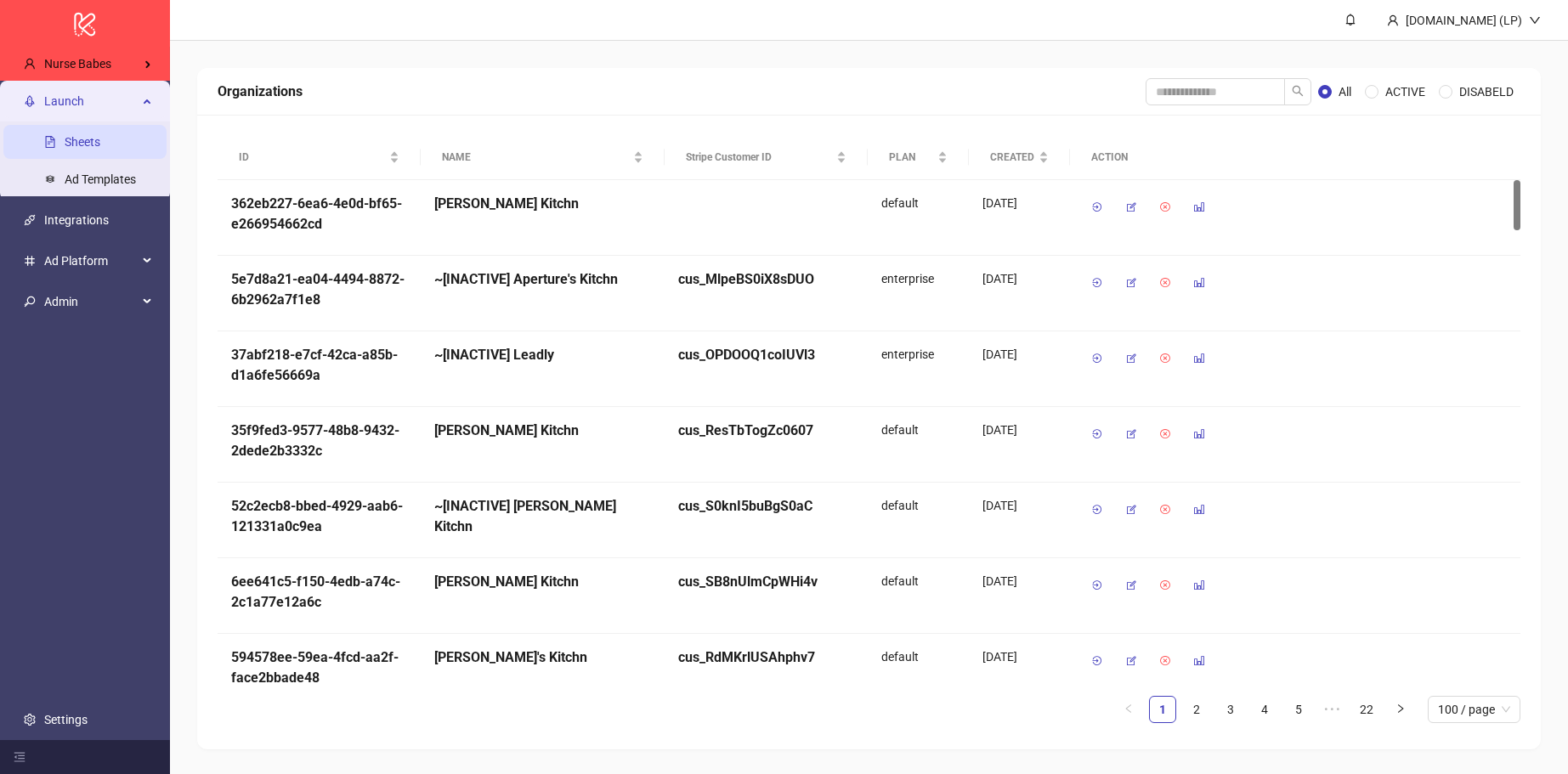
click at [101, 141] on link "Sheets" at bounding box center [83, 141] width 36 height 13
